Goal: Task Accomplishment & Management: Manage account settings

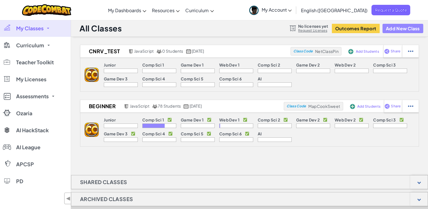
click at [391, 28] on button "Add New Class" at bounding box center [402, 28] width 41 height 9
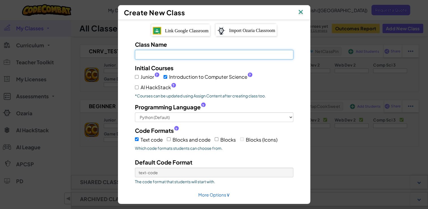
click at [205, 55] on input "Class Name Field is required" at bounding box center [214, 55] width 158 height 10
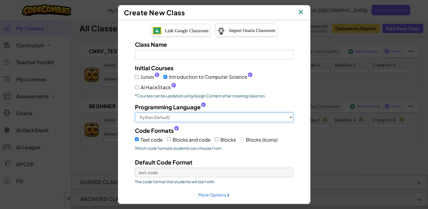
click at [191, 119] on select "Python (Default) JavaScript C++ [GEOGRAPHIC_DATA] (Experimental)" at bounding box center [214, 117] width 158 height 10
select select "javascript"
click at [135, 112] on select "Python (Default) JavaScript C++ [GEOGRAPHIC_DATA] (Experimental)" at bounding box center [214, 117] width 158 height 10
click at [216, 118] on select "Python (Default) JavaScript C++ [GEOGRAPHIC_DATA] (Experimental)" at bounding box center [214, 117] width 158 height 10
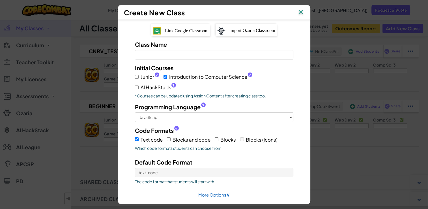
click at [298, 106] on div "Class Name Field is required Initial Courses Junior ? Introduction to Computer …" at bounding box center [213, 127] width 175 height 175
click at [304, 11] on img at bounding box center [300, 12] width 7 height 8
